Goal: Transaction & Acquisition: Purchase product/service

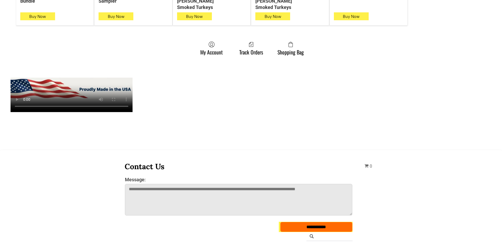
scroll to position [448, 0]
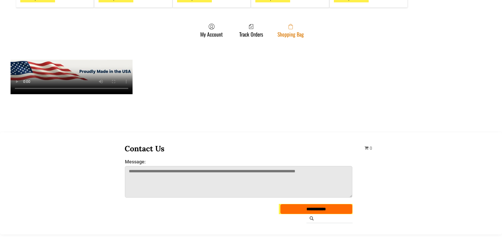
click at [289, 27] on link "Shopping Bag" at bounding box center [291, 30] width 32 height 14
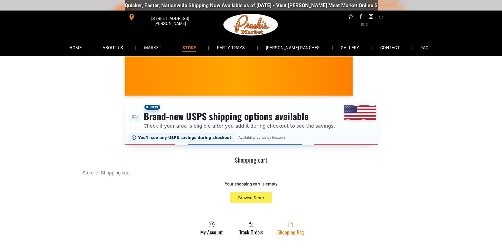
click at [277, 225] on link "Shopping Bag" at bounding box center [291, 229] width 32 height 14
click at [290, 234] on link "Shopping Bag" at bounding box center [291, 229] width 32 height 14
click at [289, 227] on icon at bounding box center [290, 224] width 4 height 5
